Goal: Book appointment/travel/reservation

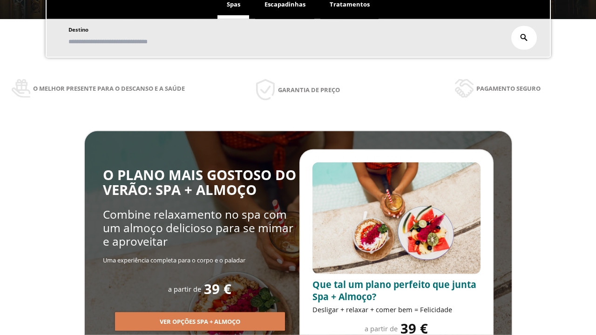
click at [285, 5] on span "Escapadinhas" at bounding box center [285, 4] width 41 height 8
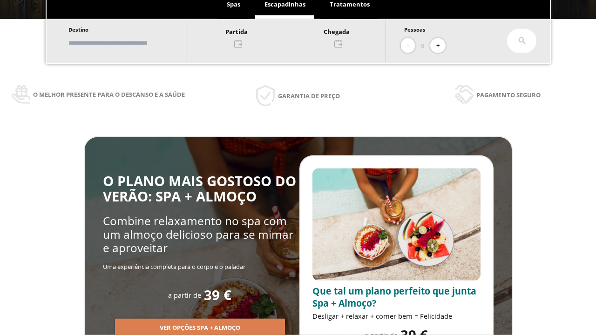
scroll to position [158, 0]
click at [131, 43] on input "text" at bounding box center [124, 43] width 116 height 16
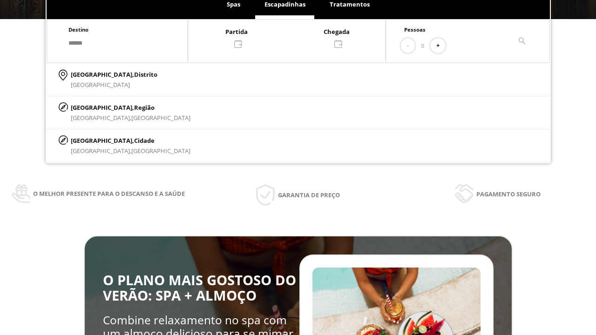
type input "******"
click at [93, 140] on p "[GEOGRAPHIC_DATA], Cidade" at bounding box center [131, 141] width 120 height 10
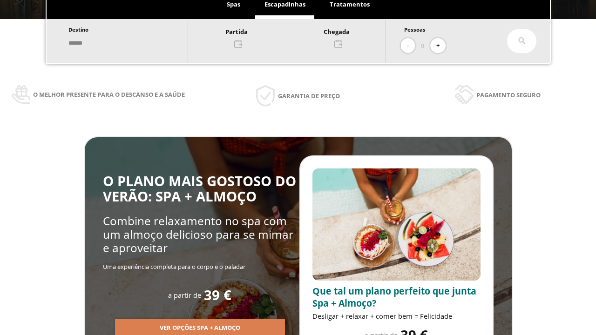
click at [296, 37] on div at bounding box center [287, 37] width 198 height 22
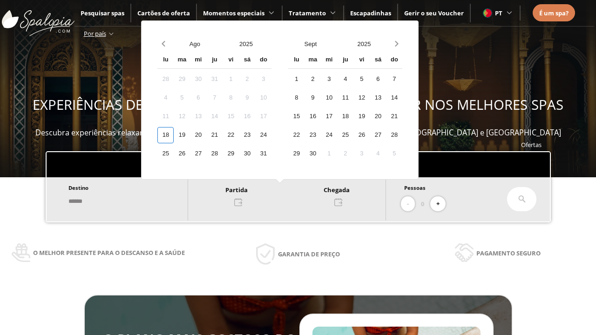
click at [206, 135] on div "20" at bounding box center [198, 135] width 16 height 16
click at [223, 135] on div "21" at bounding box center [214, 135] width 16 height 16
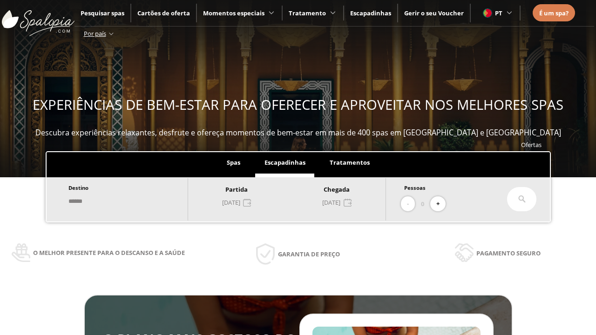
click at [441, 204] on button "+" at bounding box center [437, 204] width 15 height 15
click at [522, 199] on icon at bounding box center [522, 199] width 7 height 7
